Goal: Information Seeking & Learning: Stay updated

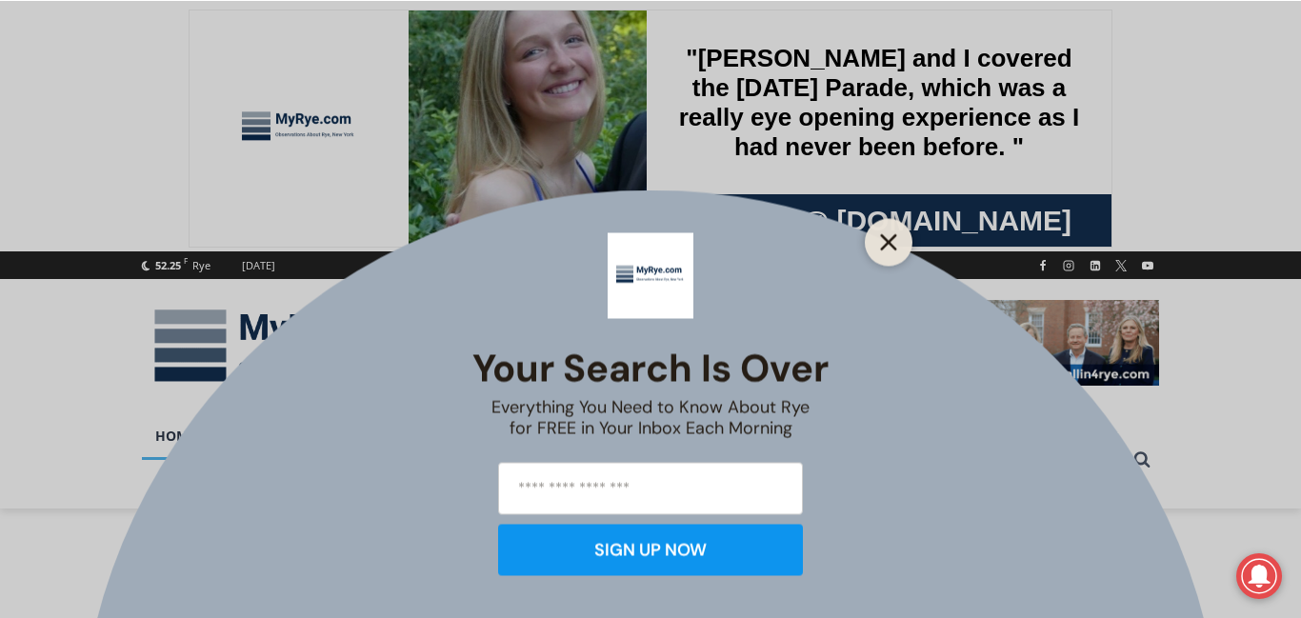
click at [888, 241] on line "Close" at bounding box center [888, 241] width 13 height 13
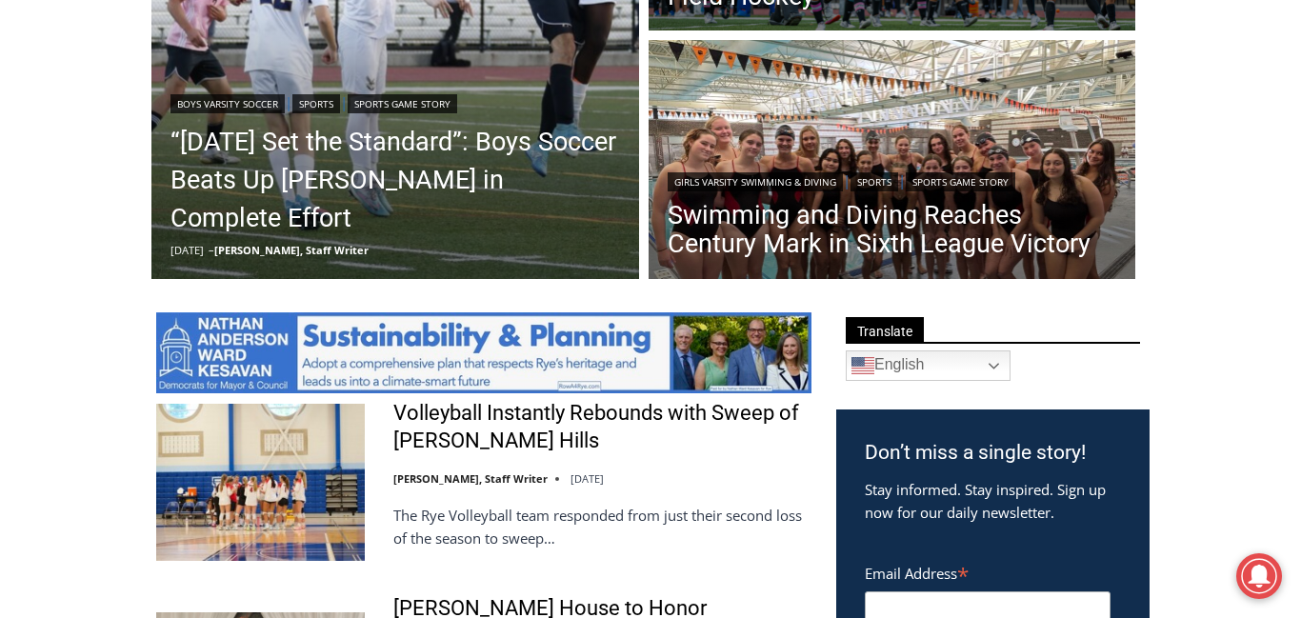
scroll to position [742, 0]
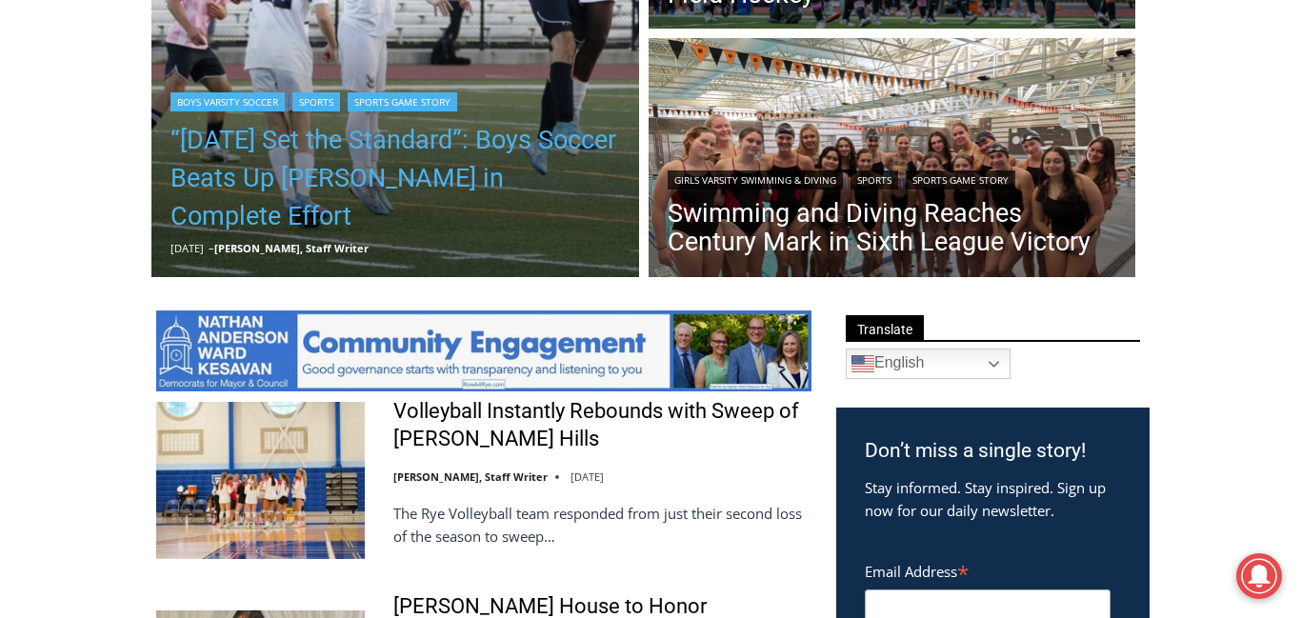
click at [272, 183] on link "“[DATE] Set the Standard”: Boys Soccer Beats Up [PERSON_NAME] in Complete Effort" at bounding box center [394, 178] width 449 height 114
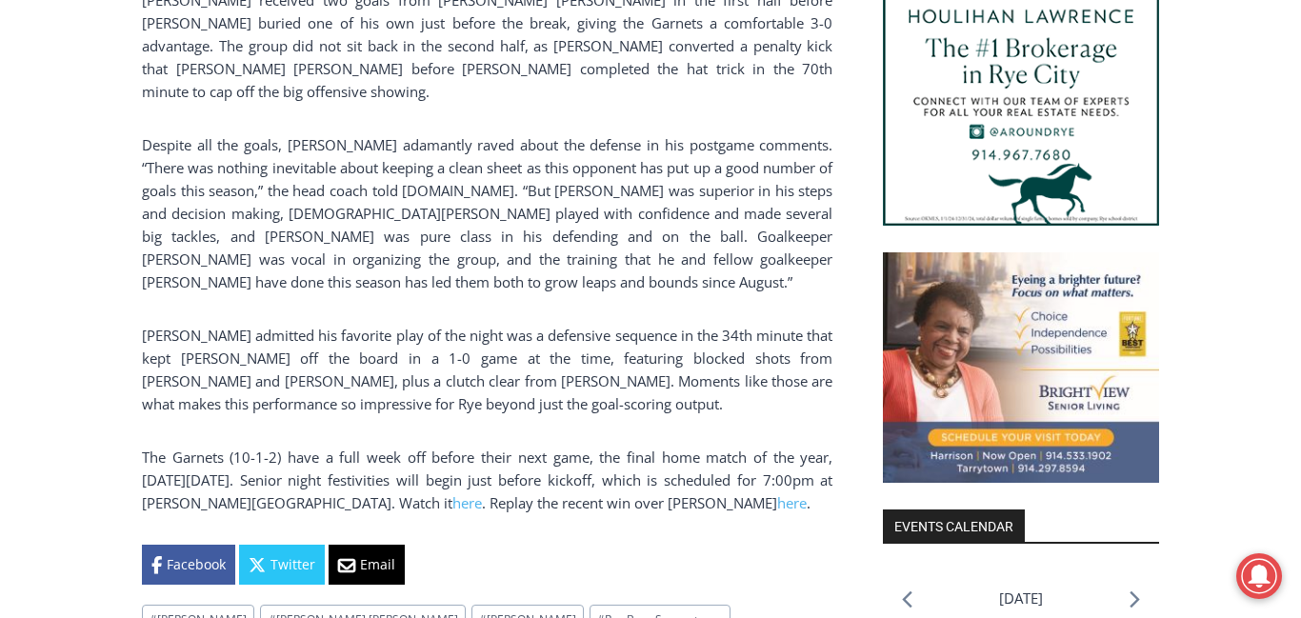
scroll to position [1775, 0]
